Goal: Task Accomplishment & Management: Complete application form

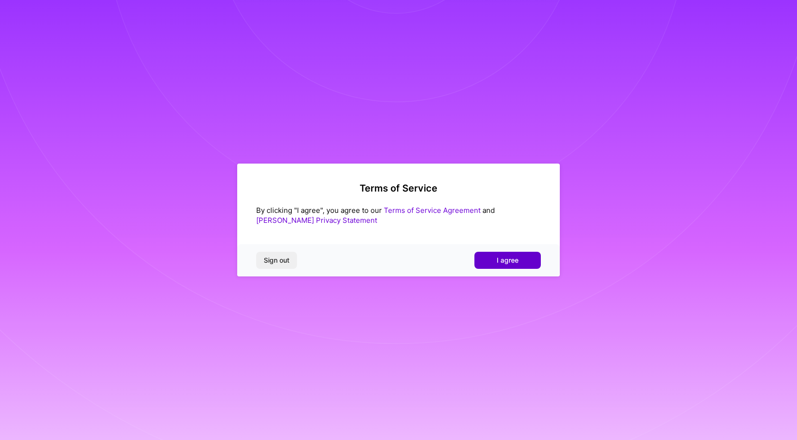
click at [511, 262] on span "I agree" at bounding box center [508, 260] width 22 height 9
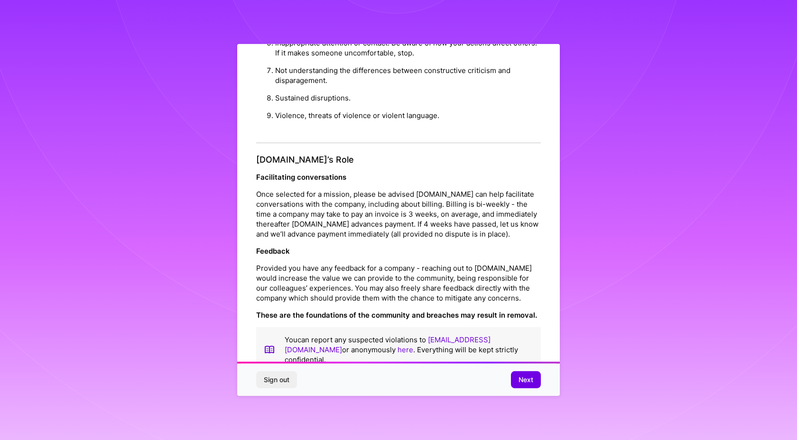
scroll to position [950, 0]
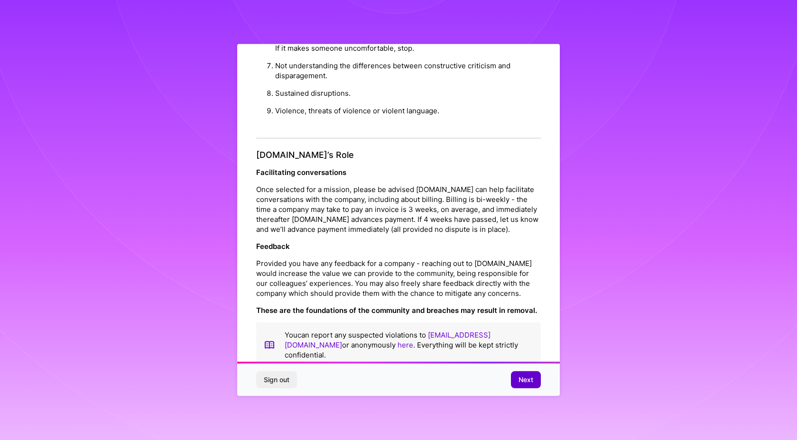
click at [530, 381] on span "Next" at bounding box center [525, 379] width 15 height 9
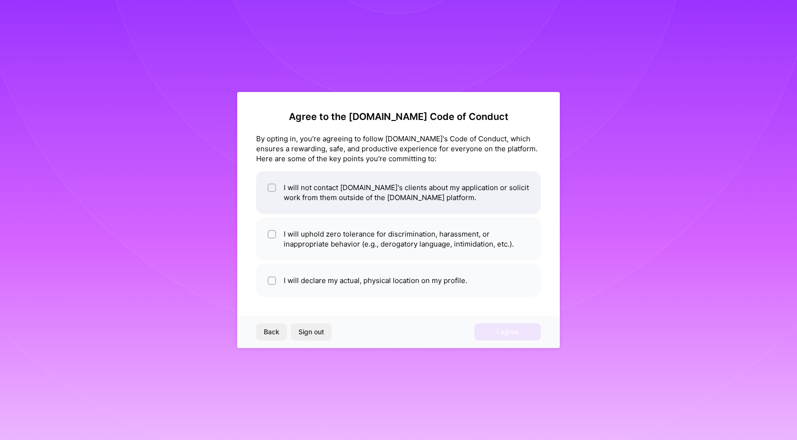
click at [270, 188] on input "checkbox" at bounding box center [272, 188] width 7 height 7
checkbox input "true"
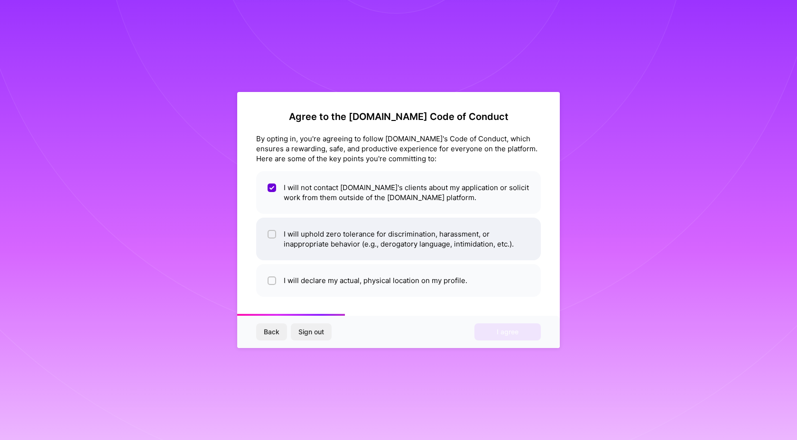
click at [267, 232] on li "I will uphold zero tolerance for discrimination, harassment, or inappropriate b…" at bounding box center [398, 239] width 285 height 43
checkbox input "true"
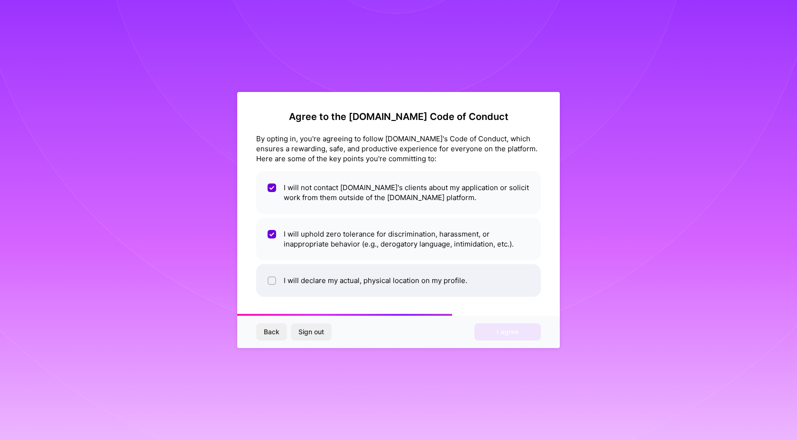
click at [266, 279] on li "I will declare my actual, physical location on my profile." at bounding box center [398, 280] width 285 height 33
checkbox input "true"
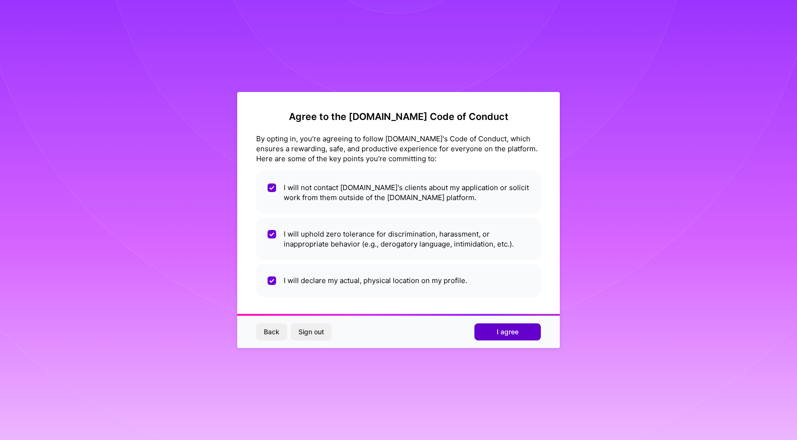
click at [515, 333] on span "I agree" at bounding box center [508, 331] width 22 height 9
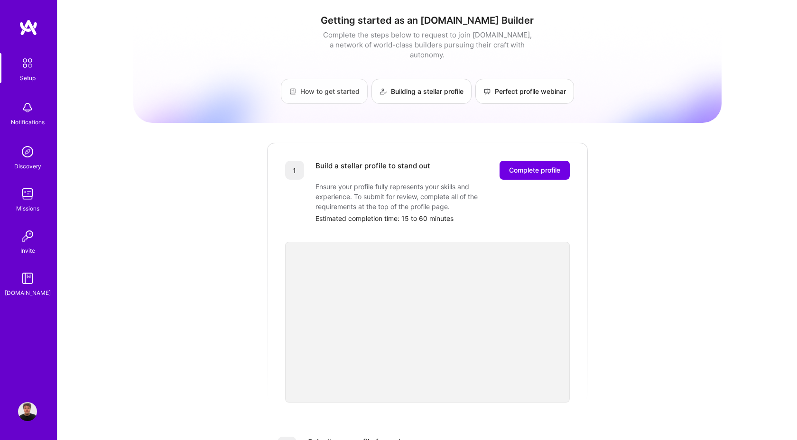
click at [342, 87] on link "How to get started" at bounding box center [324, 91] width 87 height 25
click at [31, 108] on img at bounding box center [27, 107] width 19 height 19
click at [25, 66] on img at bounding box center [28, 63] width 20 height 20
click at [33, 155] on img at bounding box center [27, 151] width 19 height 19
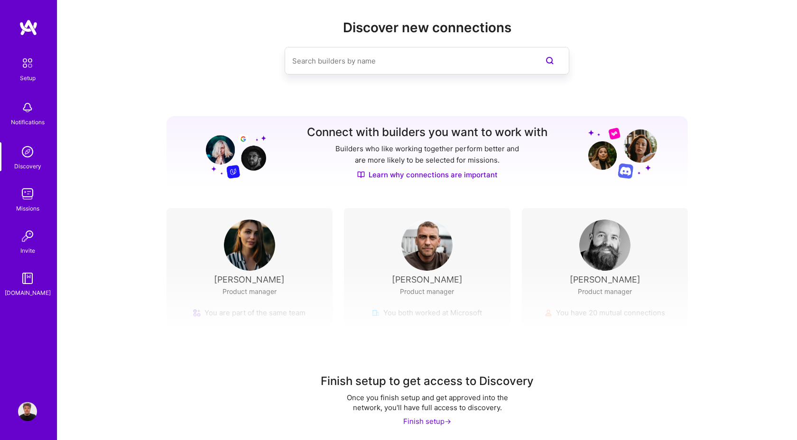
scroll to position [13, 0]
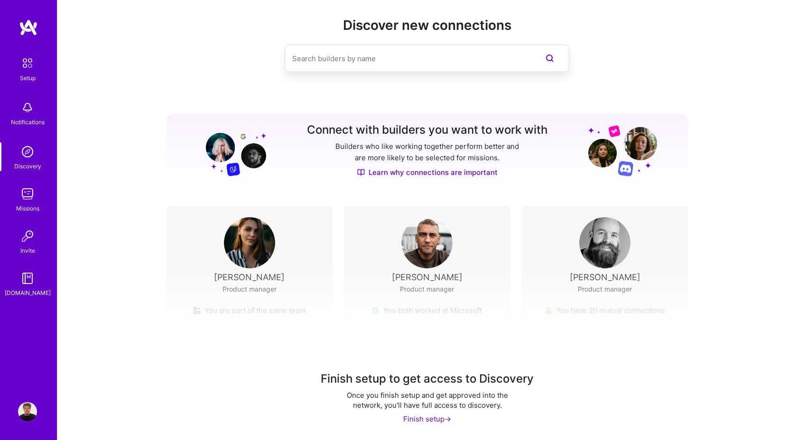
click at [28, 193] on img at bounding box center [27, 194] width 19 height 19
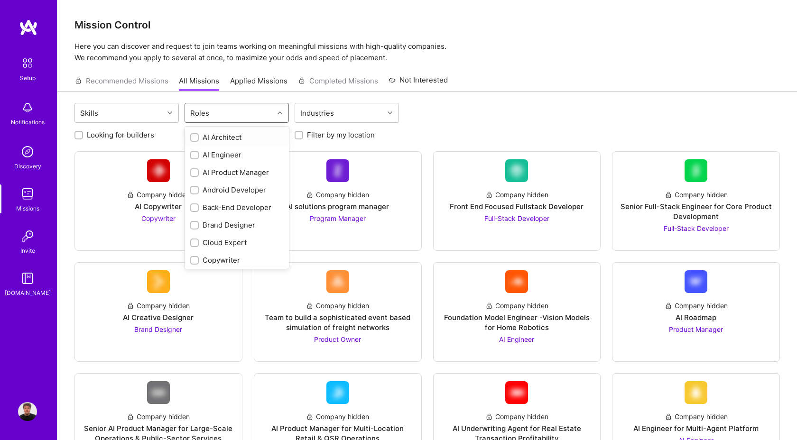
click at [226, 110] on div "Roles" at bounding box center [229, 112] width 89 height 19
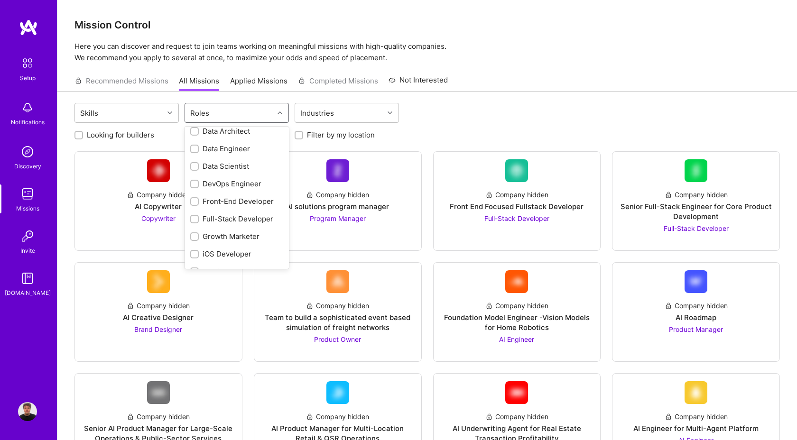
scroll to position [353, 0]
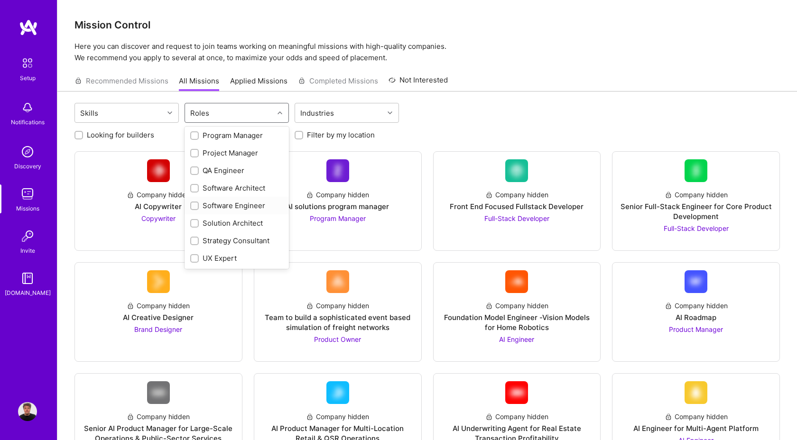
click at [194, 205] on input "checkbox" at bounding box center [195, 206] width 7 height 7
checkbox input "true"
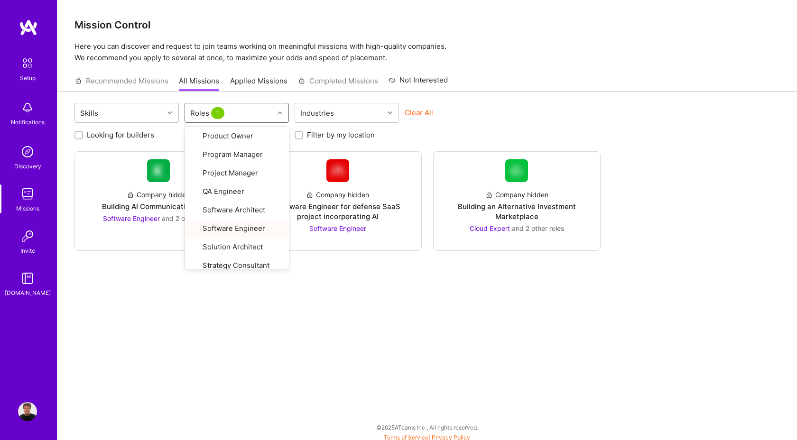
click at [320, 313] on div "Skills option Software Engineer, selected. option UX Expert focused, 28 of 28. …" at bounding box center [427, 268] width 740 height 352
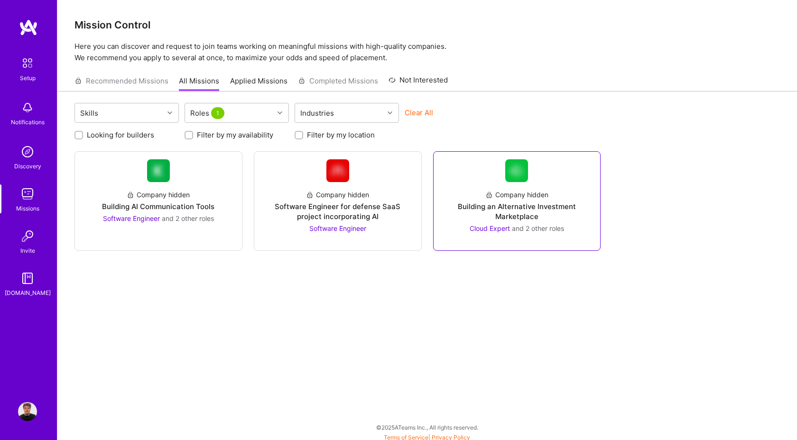
click at [533, 218] on div "Building an Alternative Investment Marketplace" at bounding box center [517, 212] width 152 height 20
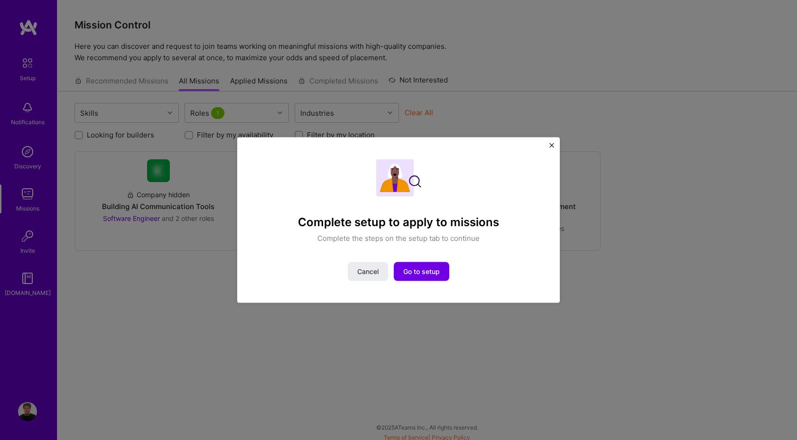
click at [550, 148] on img "Close" at bounding box center [551, 145] width 5 height 5
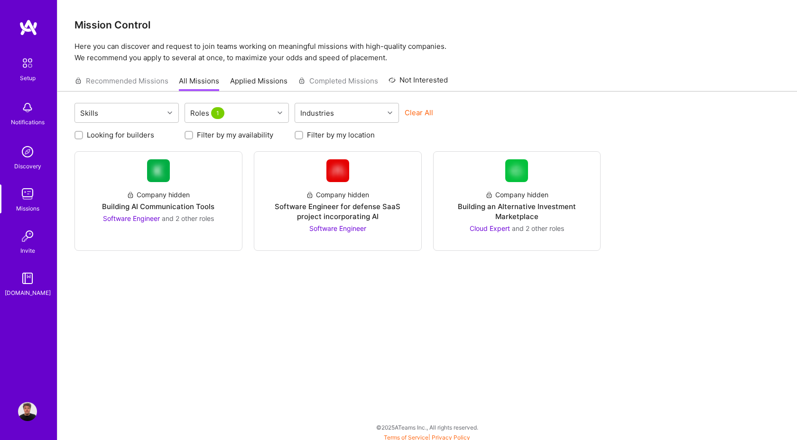
click at [23, 239] on img at bounding box center [27, 236] width 19 height 19
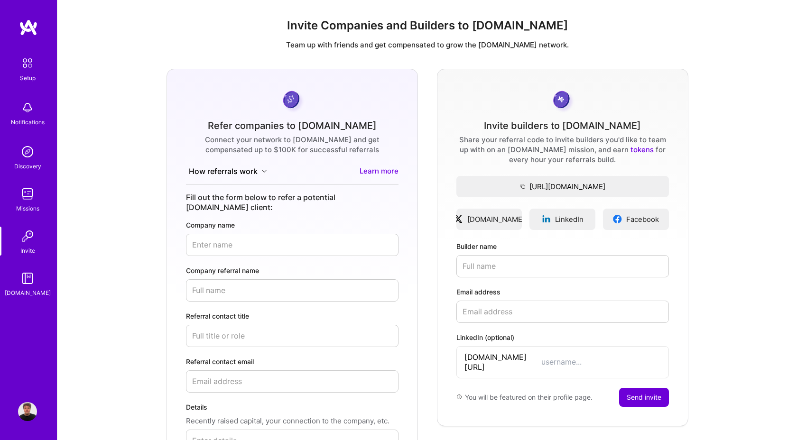
click at [32, 277] on img at bounding box center [27, 278] width 19 height 19
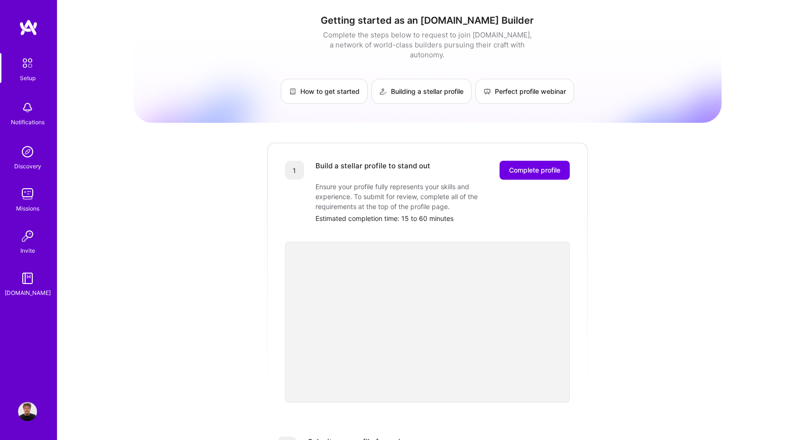
click at [27, 199] on img at bounding box center [27, 194] width 19 height 19
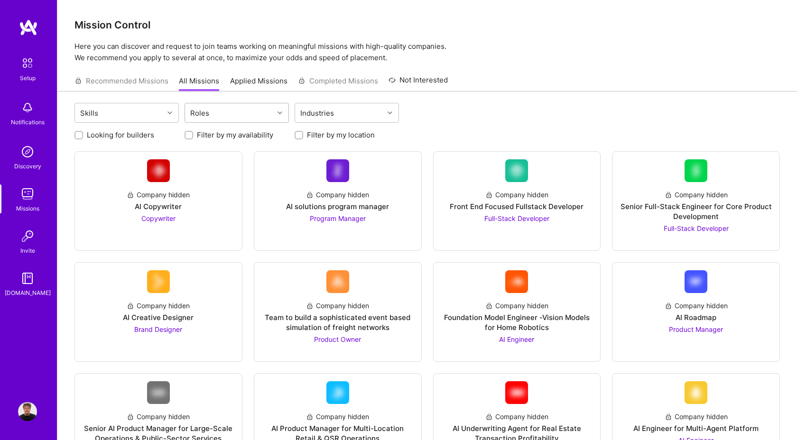
click at [280, 109] on div at bounding box center [281, 113] width 15 height 12
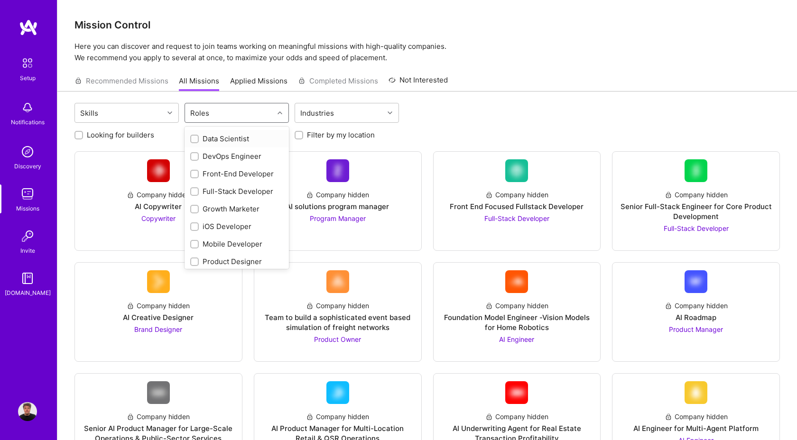
scroll to position [179, 0]
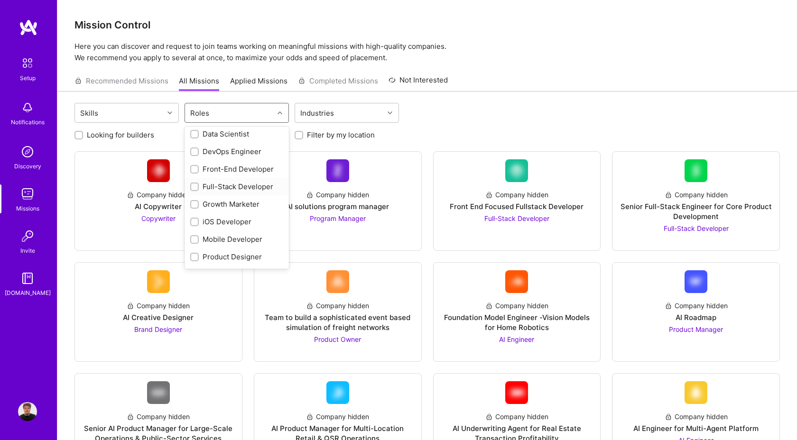
click at [195, 185] on input "checkbox" at bounding box center [195, 187] width 7 height 7
checkbox input "true"
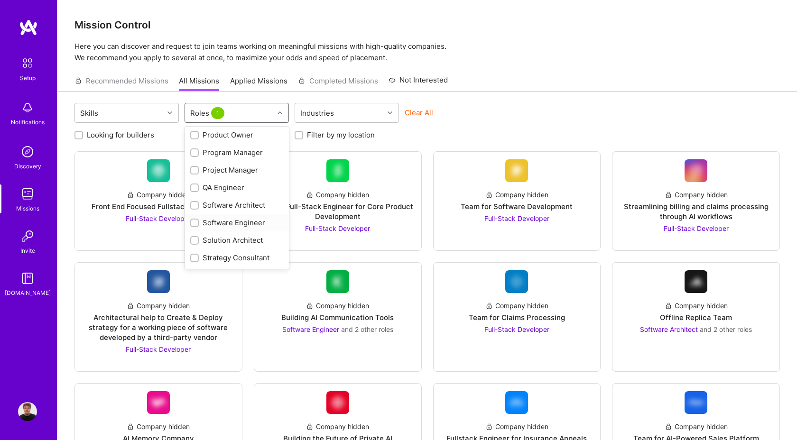
scroll to position [353, 0]
click at [191, 205] on div at bounding box center [194, 206] width 9 height 9
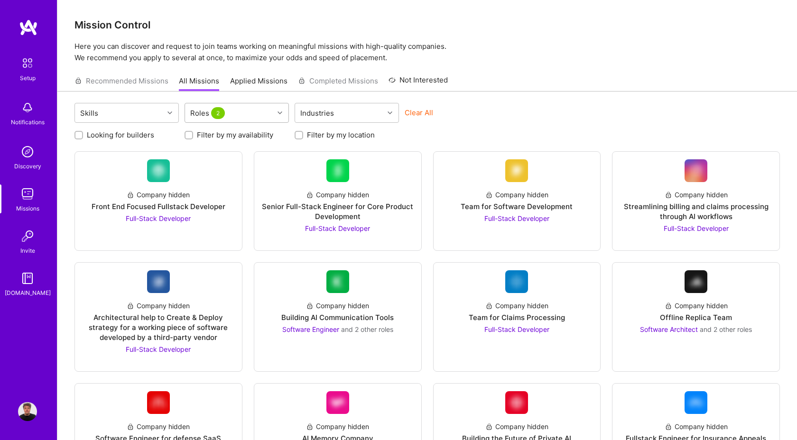
click at [281, 112] on icon at bounding box center [279, 113] width 5 height 5
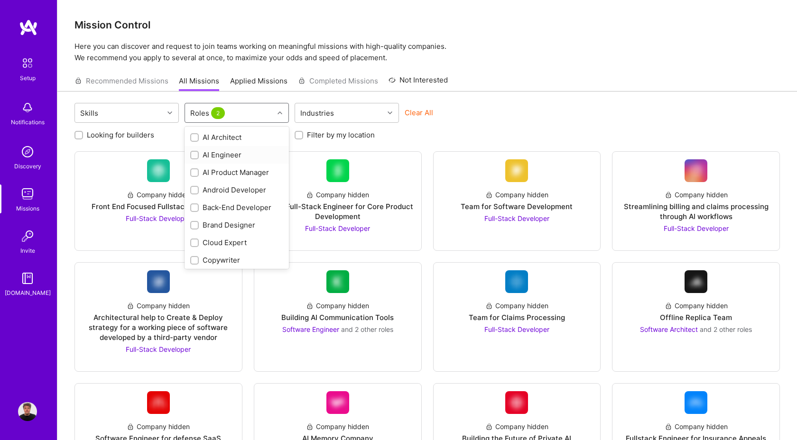
click at [246, 157] on div "AI Engineer" at bounding box center [236, 155] width 93 height 10
checkbox input "true"
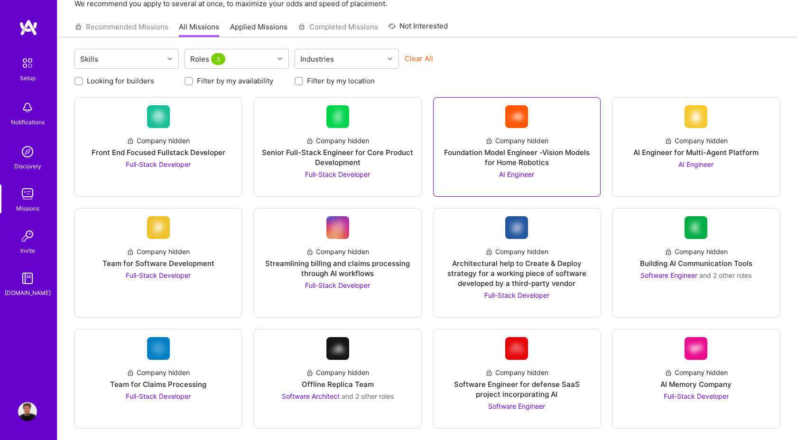
scroll to position [0, 0]
